Goal: Connect with others: Connect with others

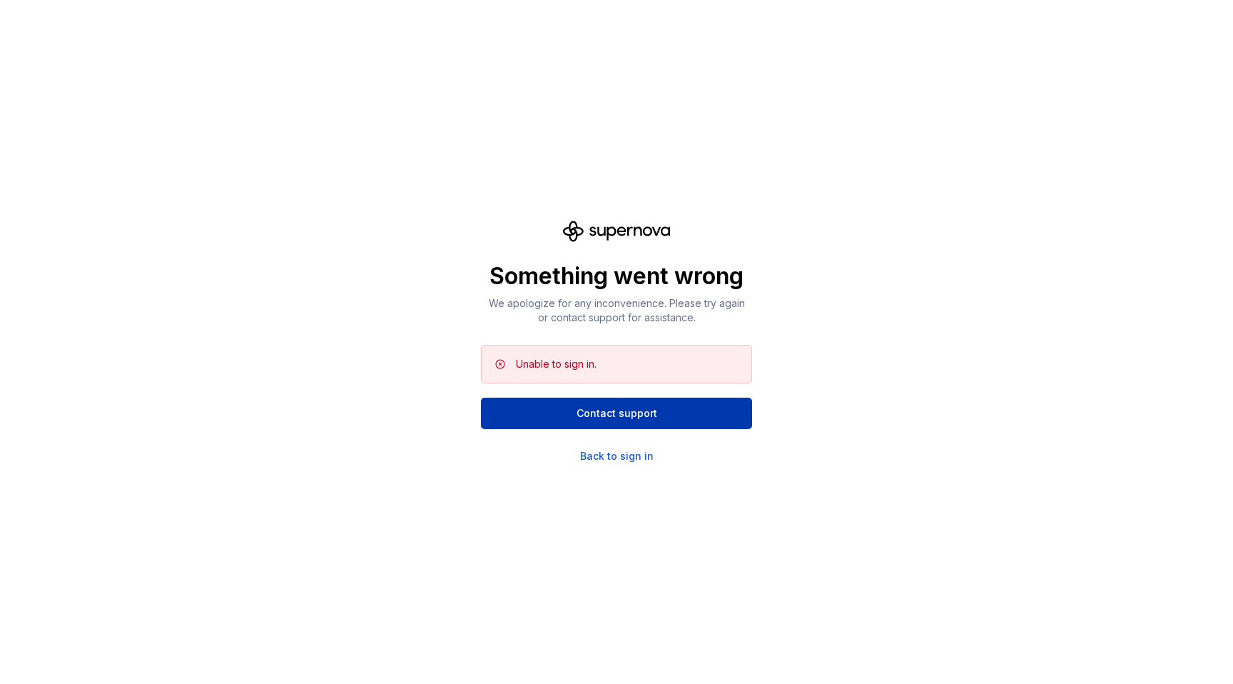
click at [558, 406] on button "Contact support" at bounding box center [616, 412] width 271 height 31
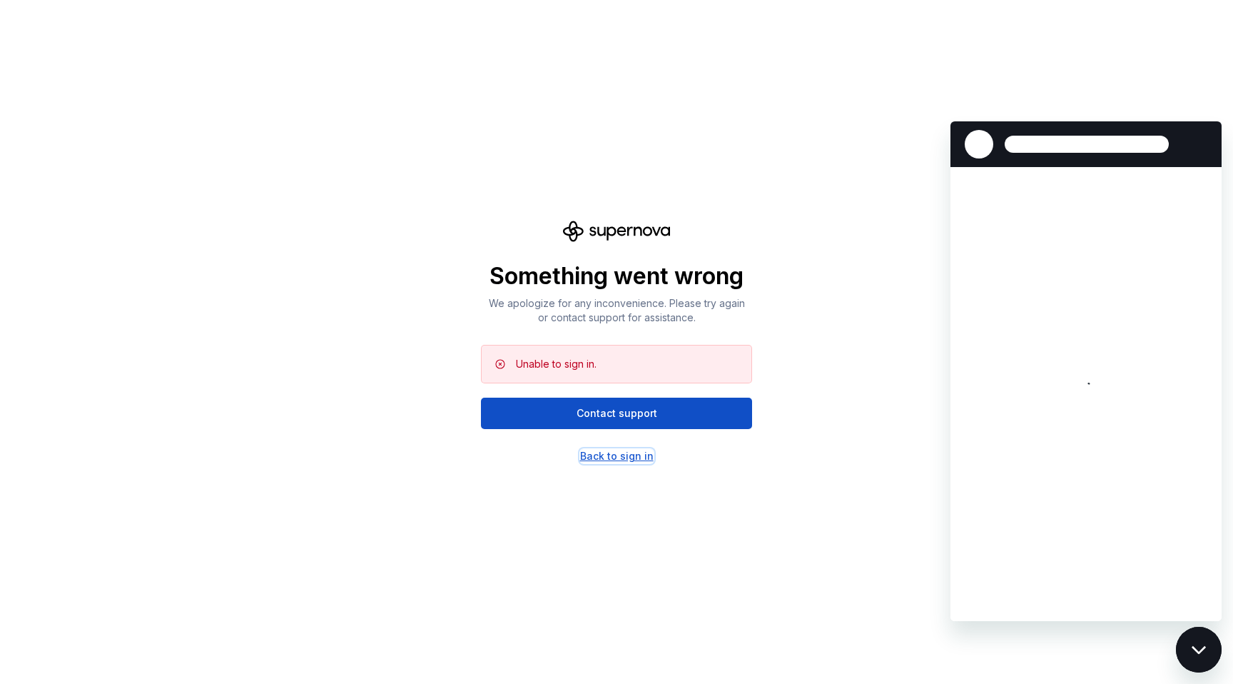
click at [614, 455] on div "Back to sign in" at bounding box center [616, 456] width 73 height 14
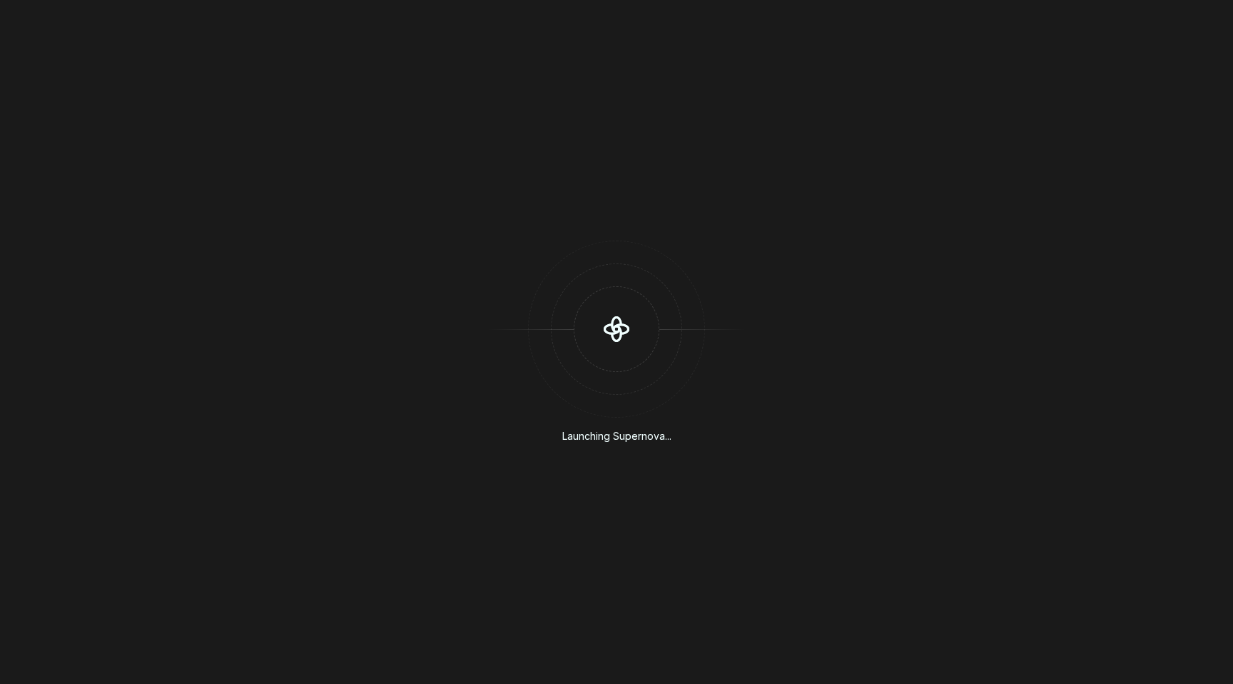
scroll to position [392, 0]
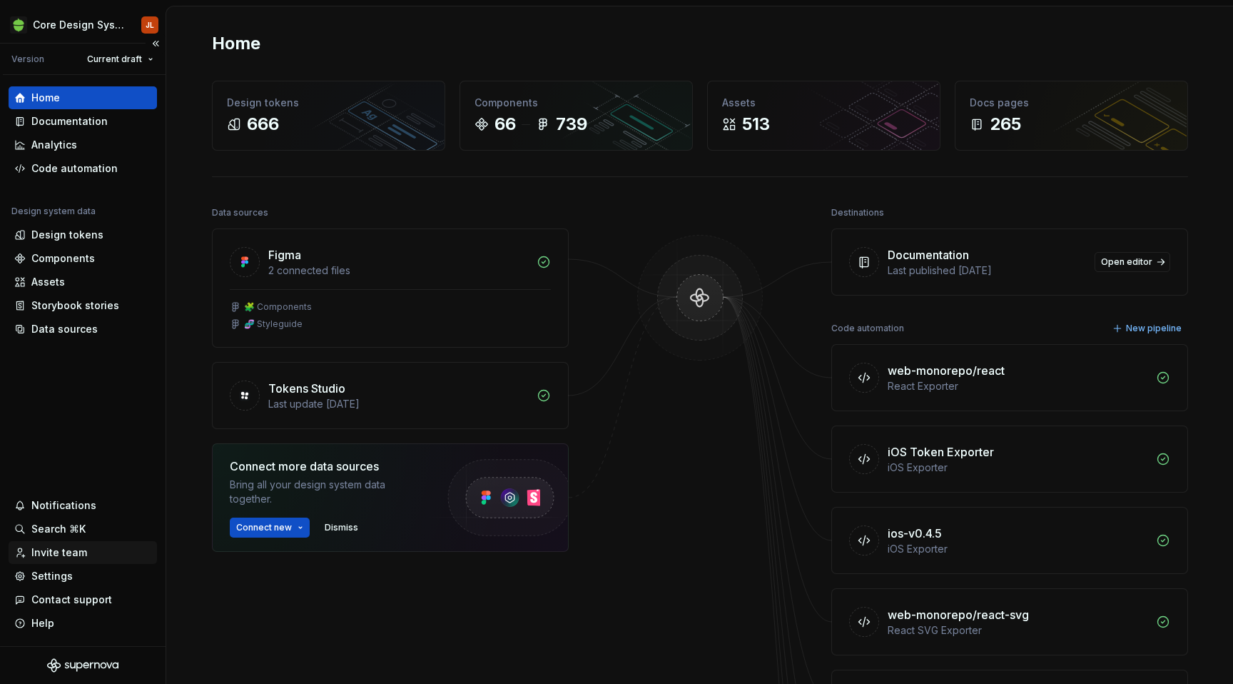
click at [59, 549] on div "Invite team" at bounding box center [59, 552] width 56 height 14
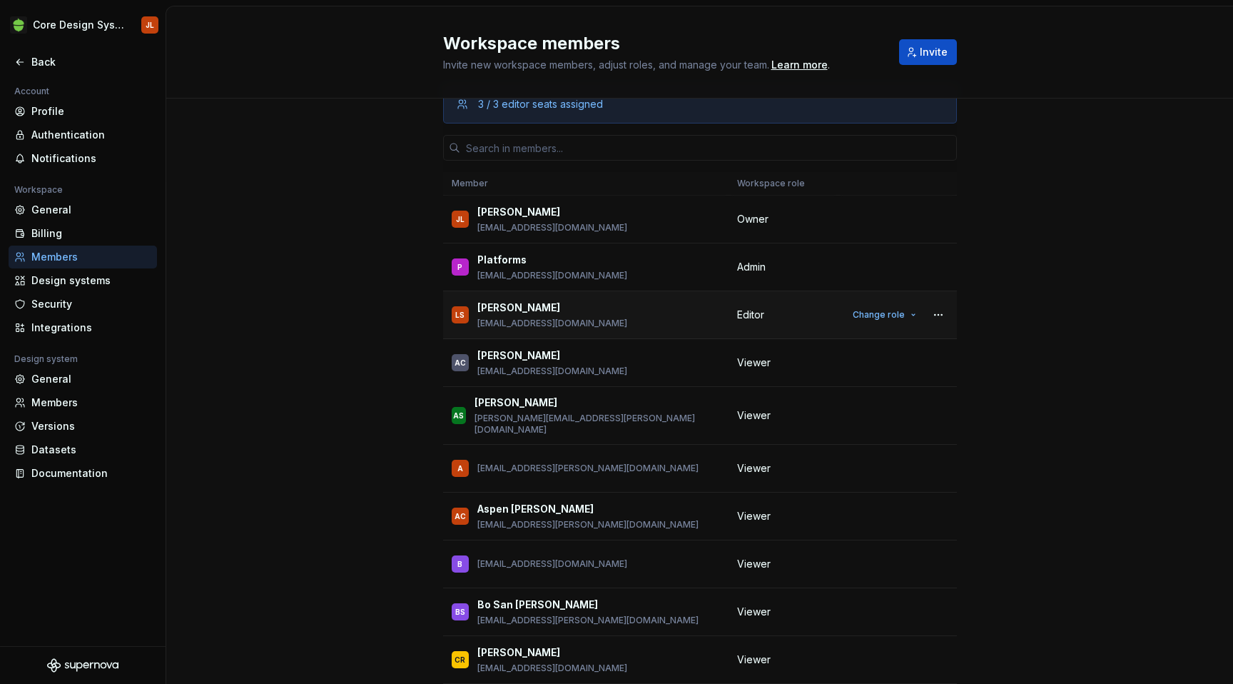
scroll to position [36, 0]
